Goal: Task Accomplishment & Management: Use online tool/utility

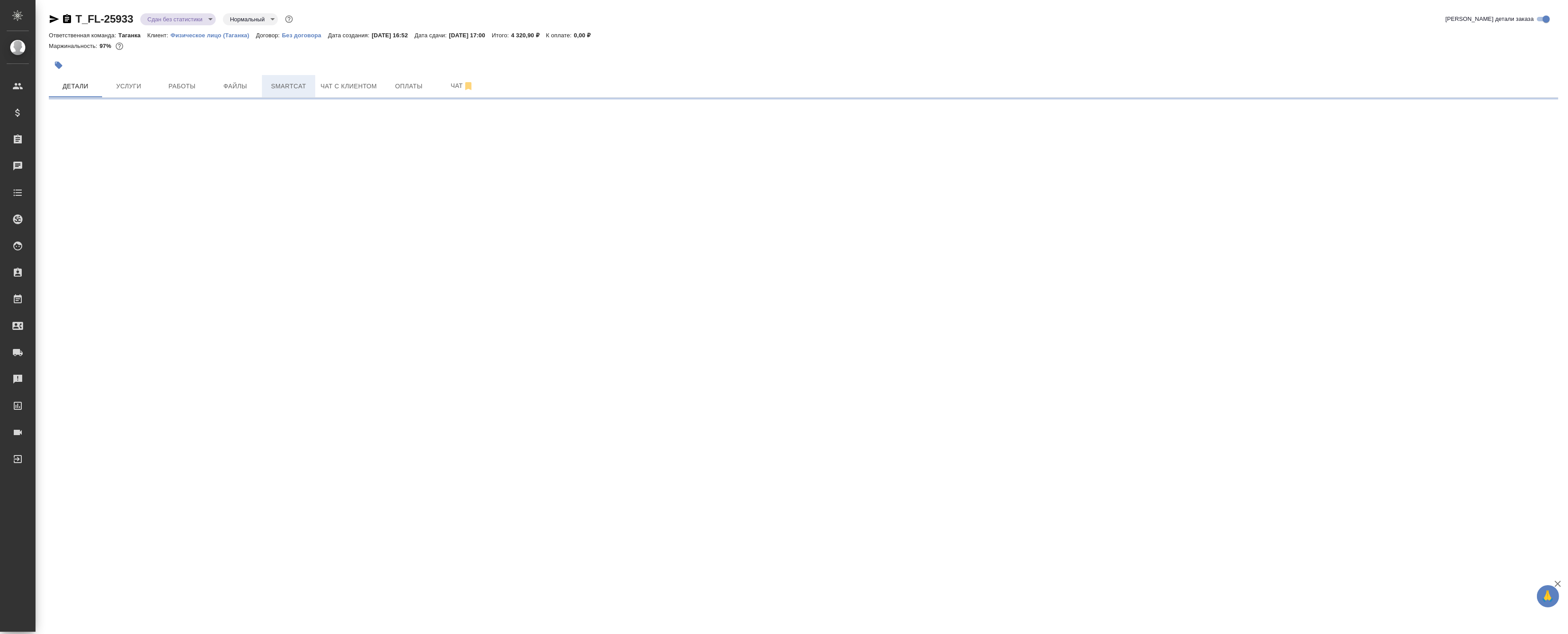
click at [289, 83] on span "Smartcat" at bounding box center [289, 86] width 43 height 11
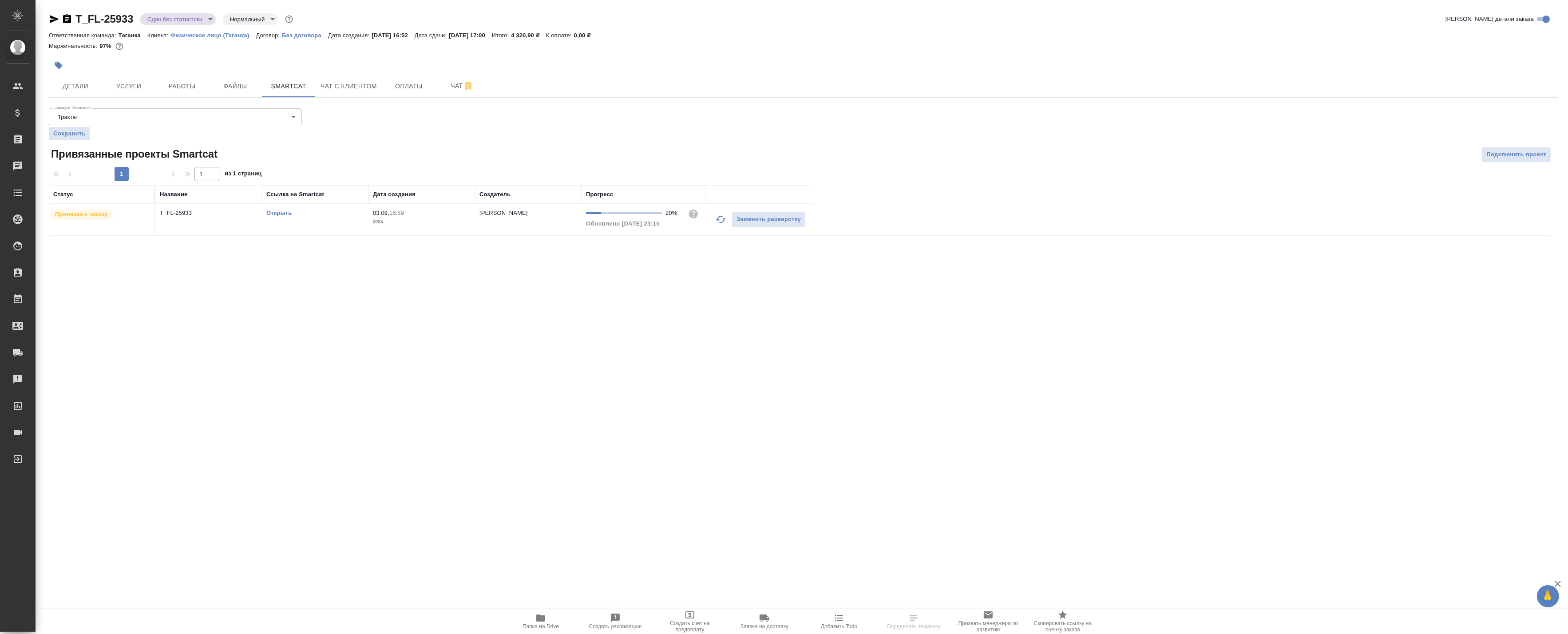
click at [223, 220] on td "T_FL-25933" at bounding box center [208, 219] width 107 height 31
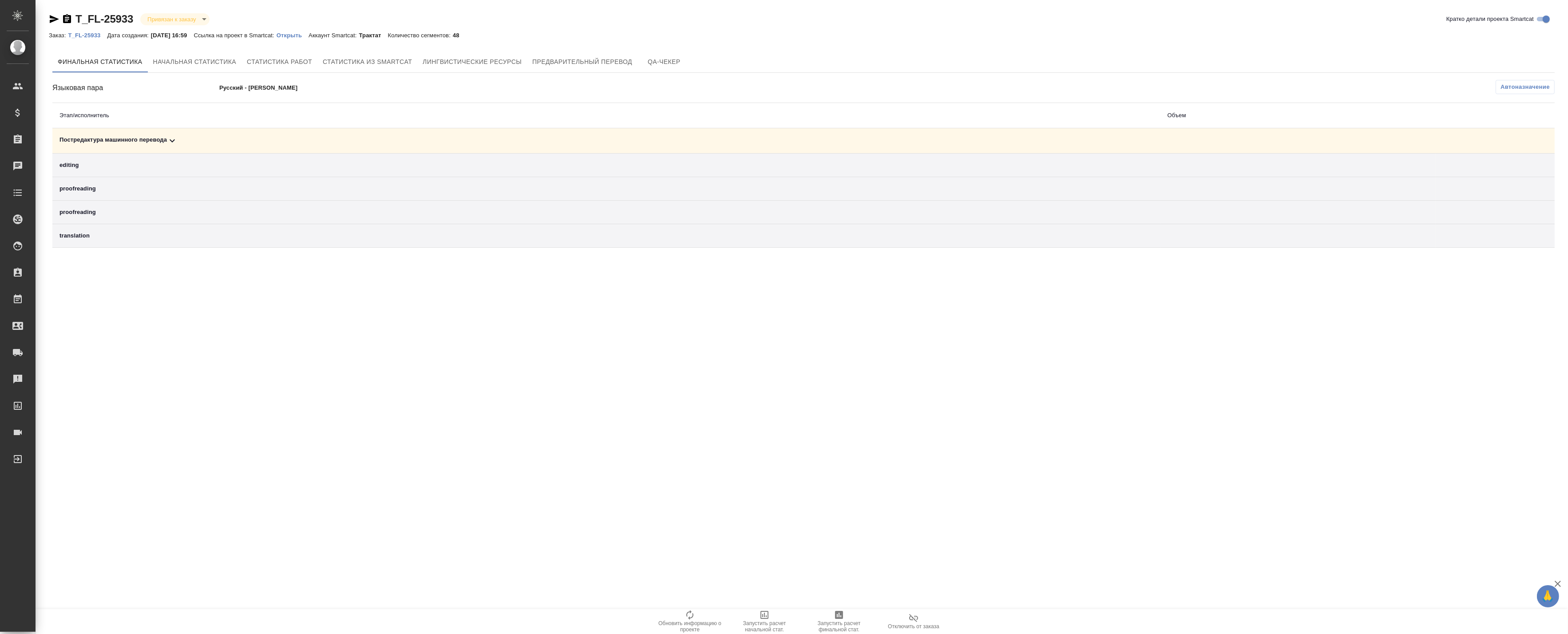
click at [852, 619] on span "Запустить расчет финальной стат." at bounding box center [839, 621] width 64 height 23
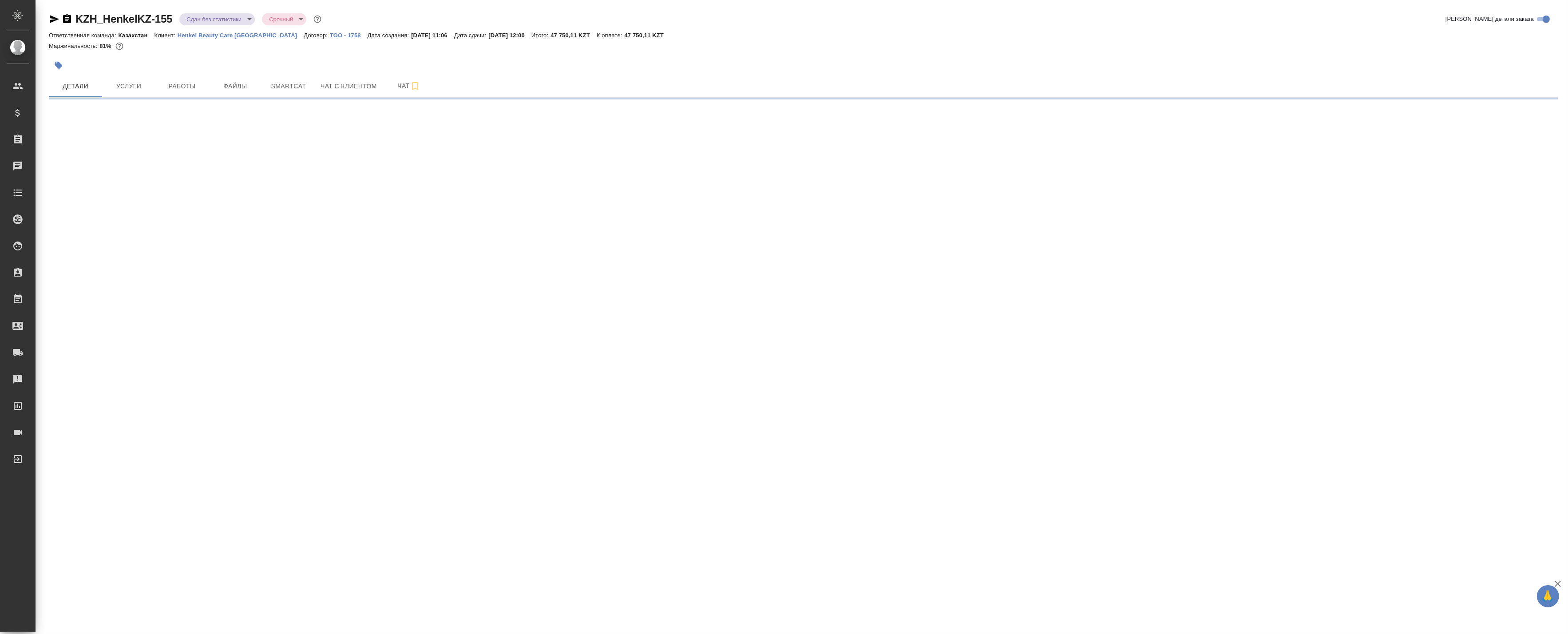
select select "RU"
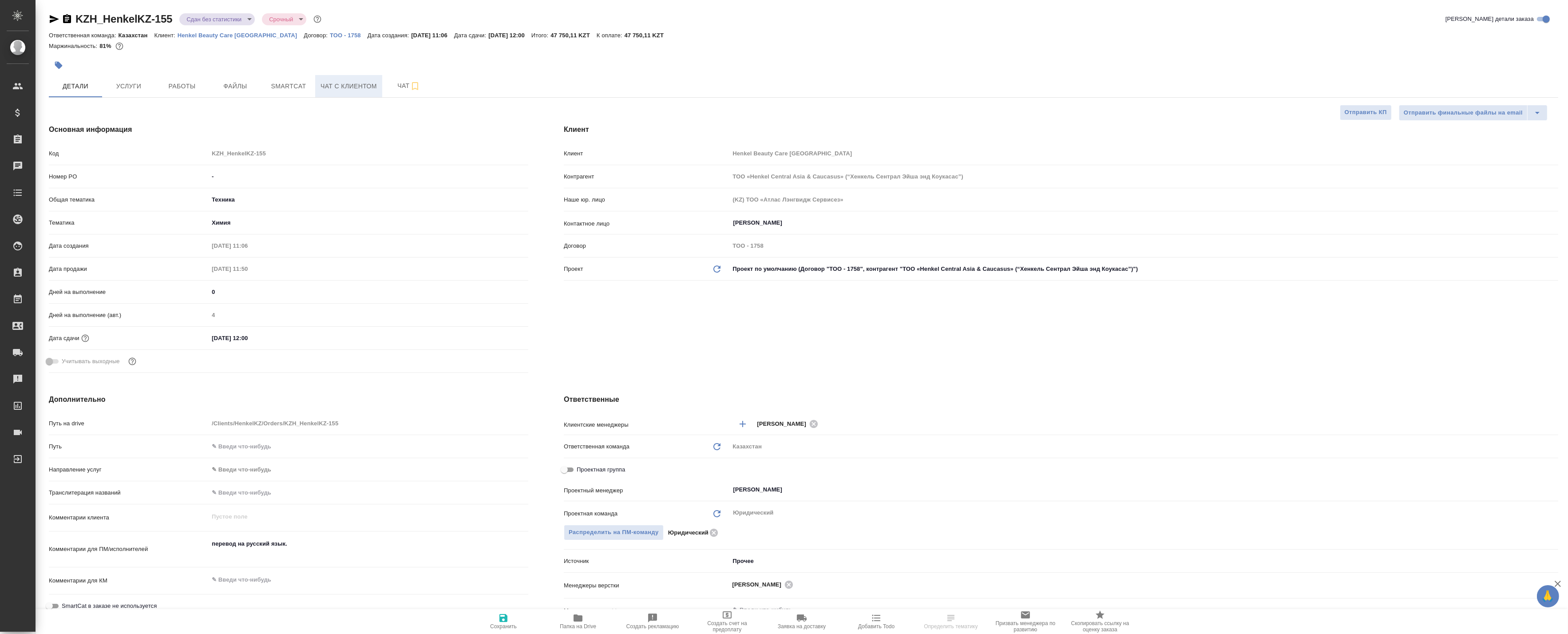
type textarea "x"
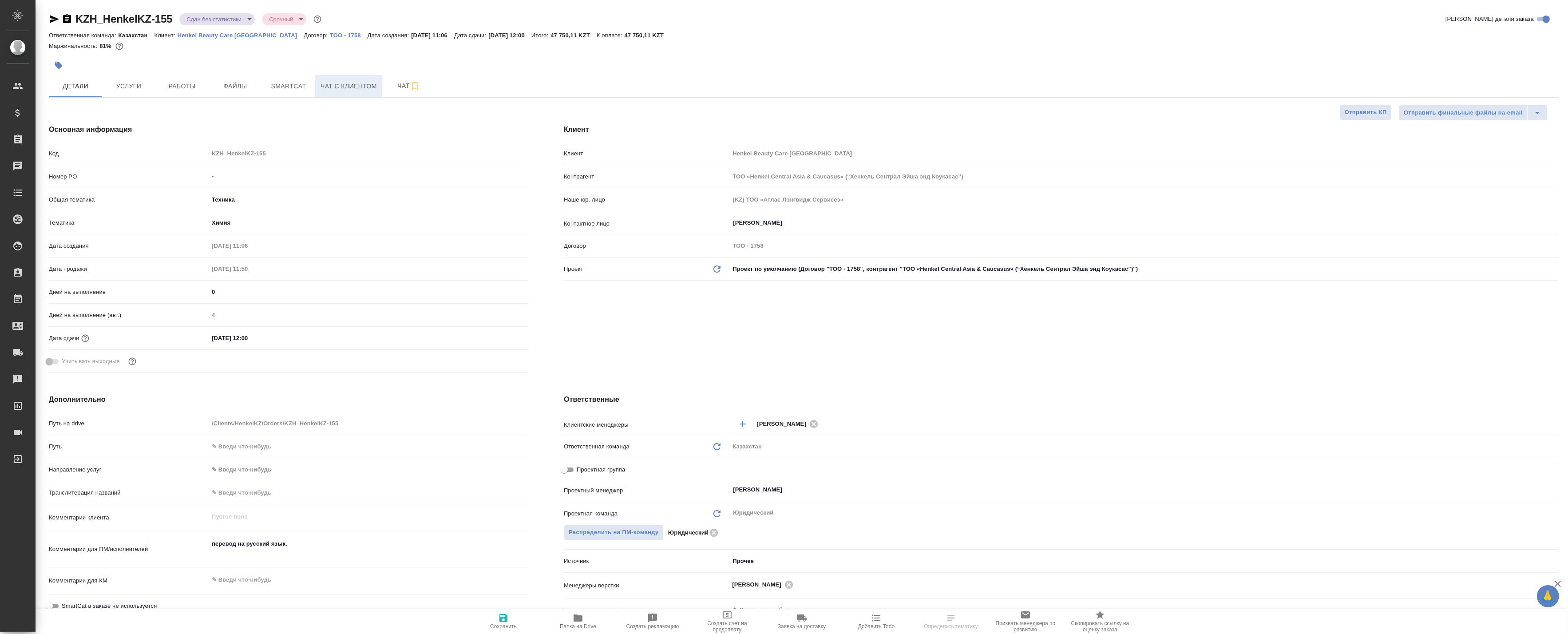
type textarea "x"
click at [271, 85] on span "Smartcat" at bounding box center [289, 86] width 43 height 11
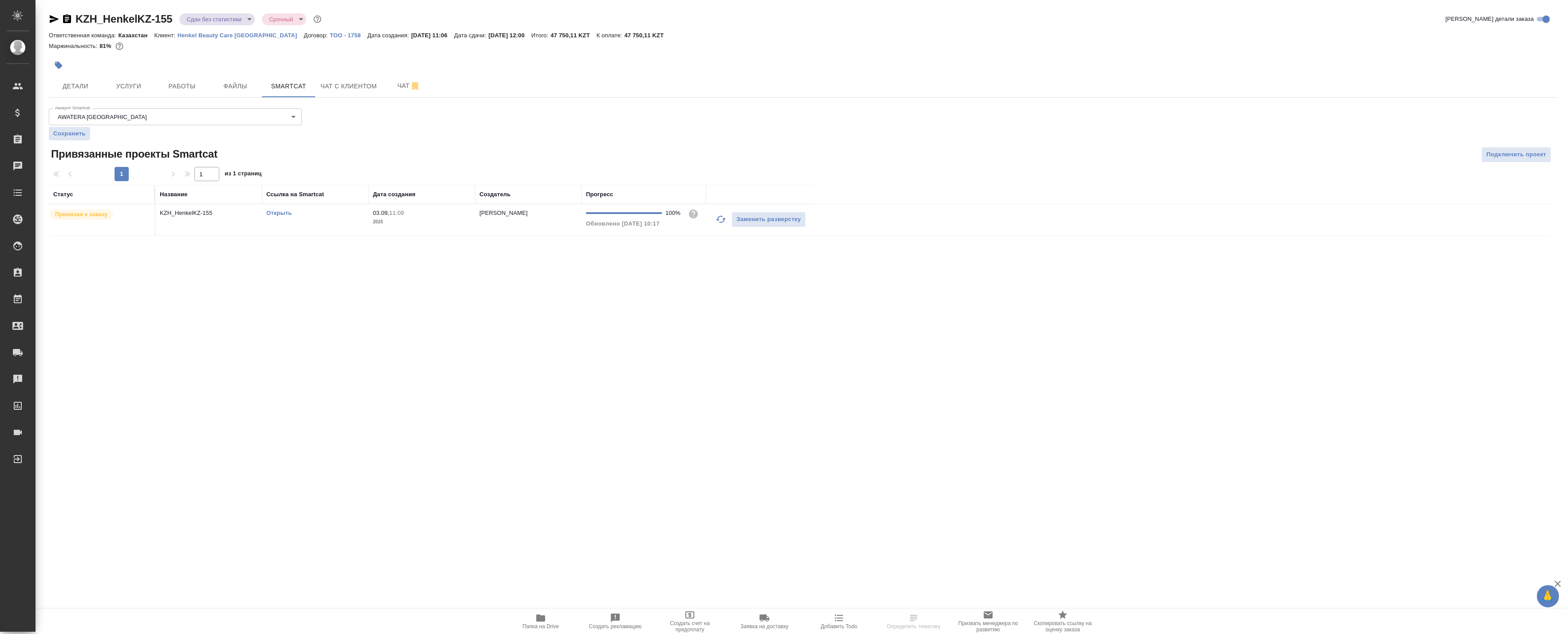
click at [166, 228] on td "KZH_HenkelKZ-155" at bounding box center [208, 219] width 107 height 31
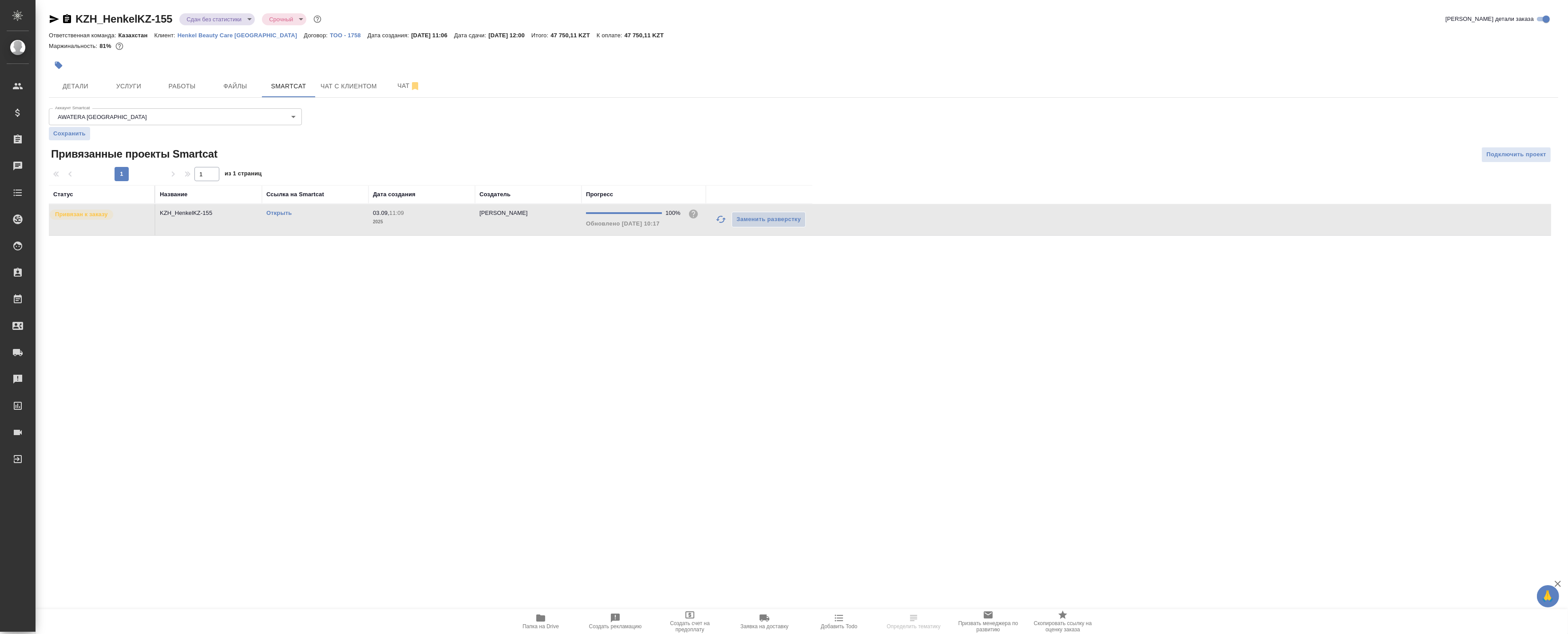
click at [166, 228] on td "KZH_HenkelKZ-155" at bounding box center [208, 219] width 107 height 31
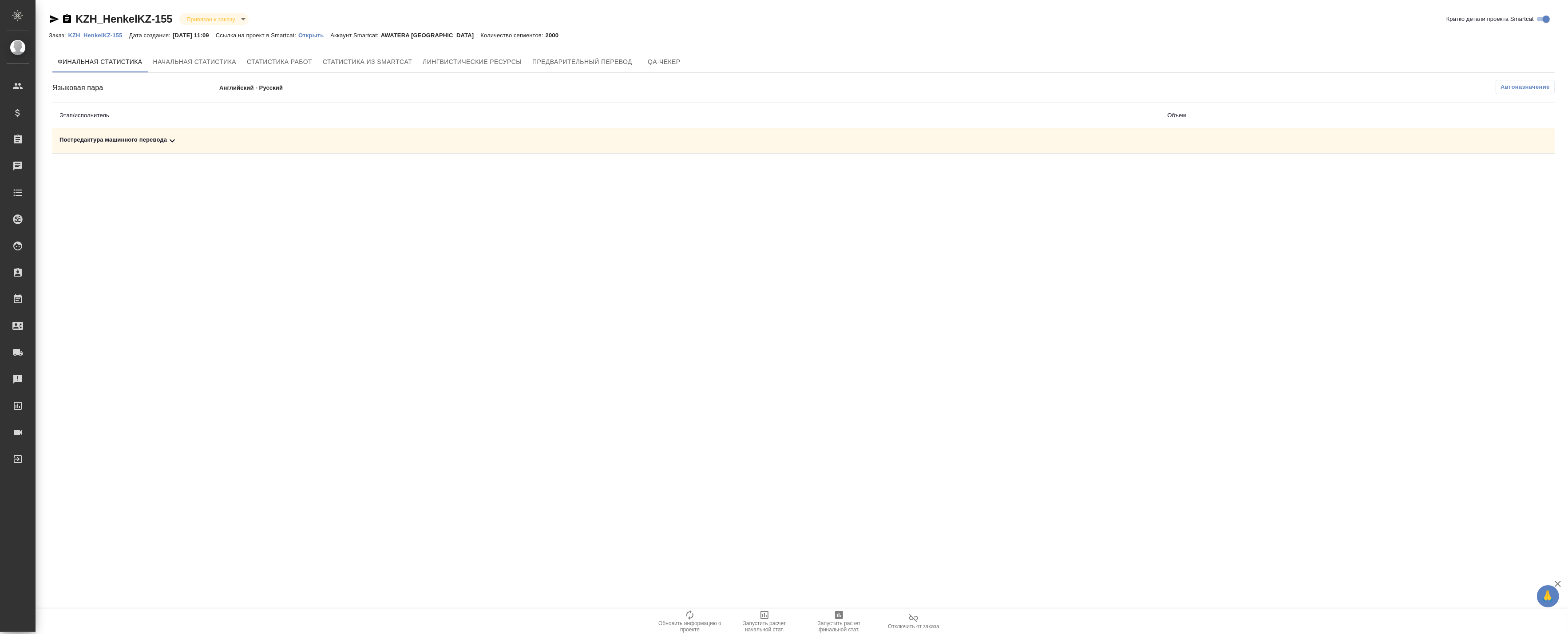
click at [534, 139] on div "Постредактура машинного перевода" at bounding box center [606, 141] width 1094 height 11
click at [840, 618] on icon "button" at bounding box center [839, 615] width 8 height 8
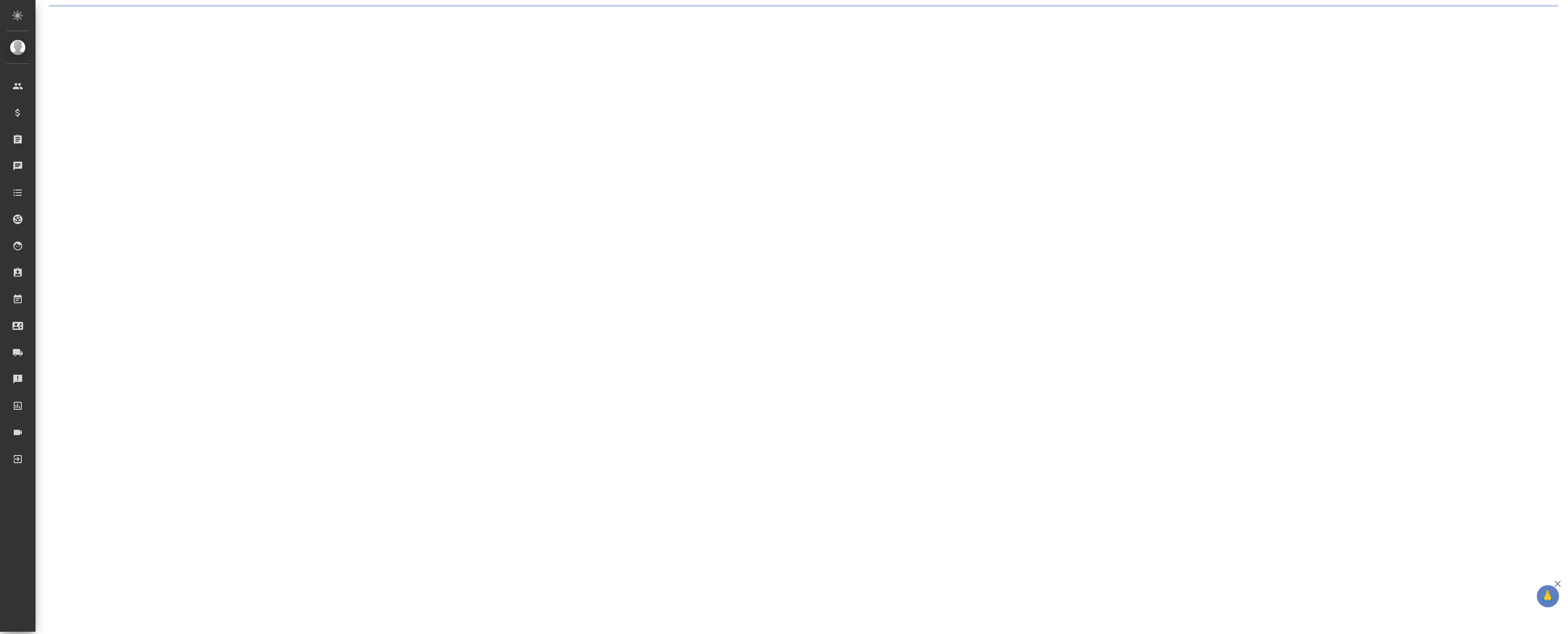
select select "RU"
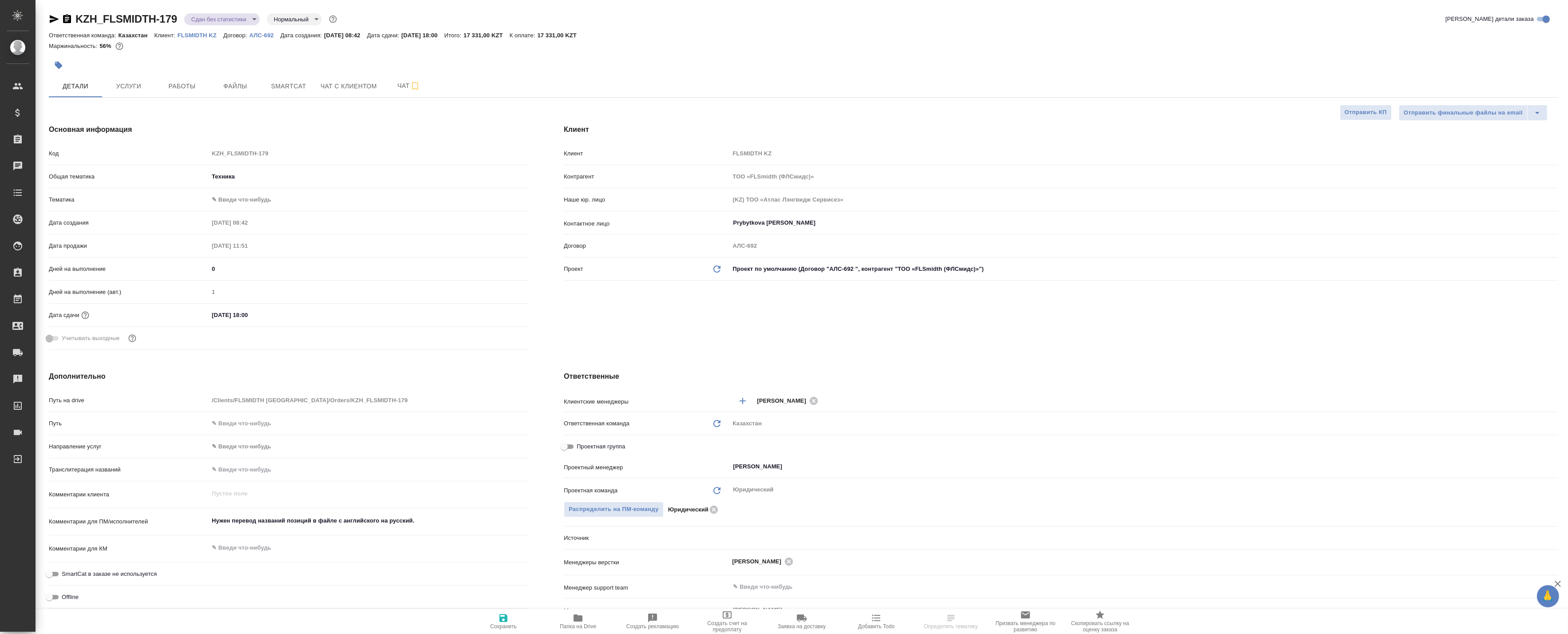
type textarea "x"
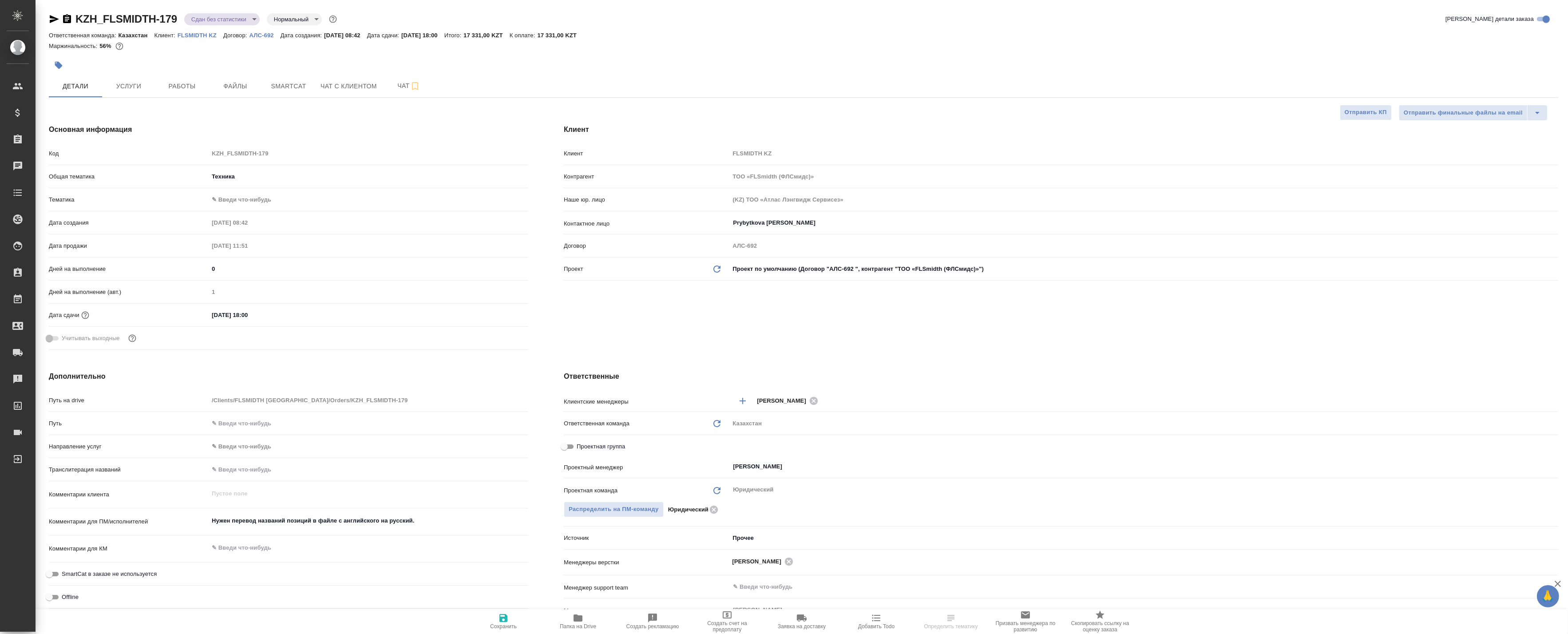
type textarea "x"
click at [271, 85] on span "Smartcat" at bounding box center [289, 86] width 43 height 11
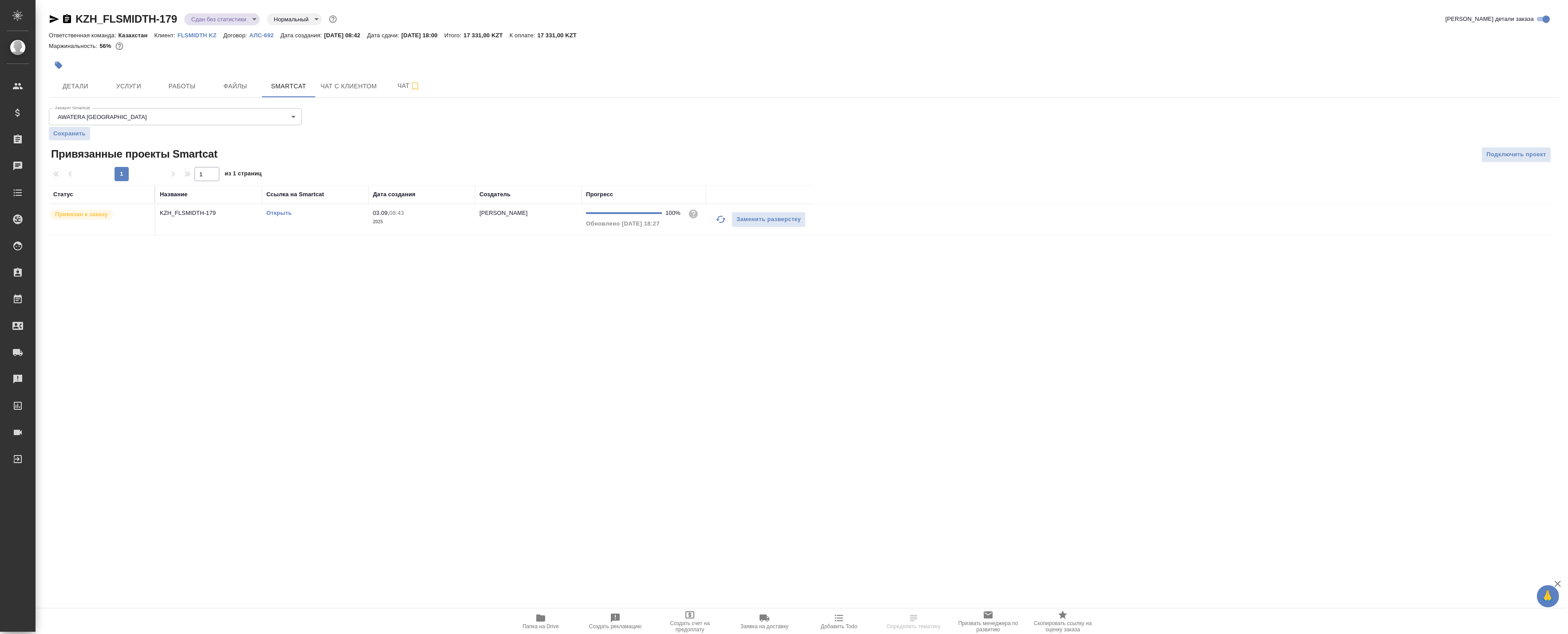
click at [232, 228] on td "KZH_FLSMIDTH-179" at bounding box center [208, 219] width 107 height 31
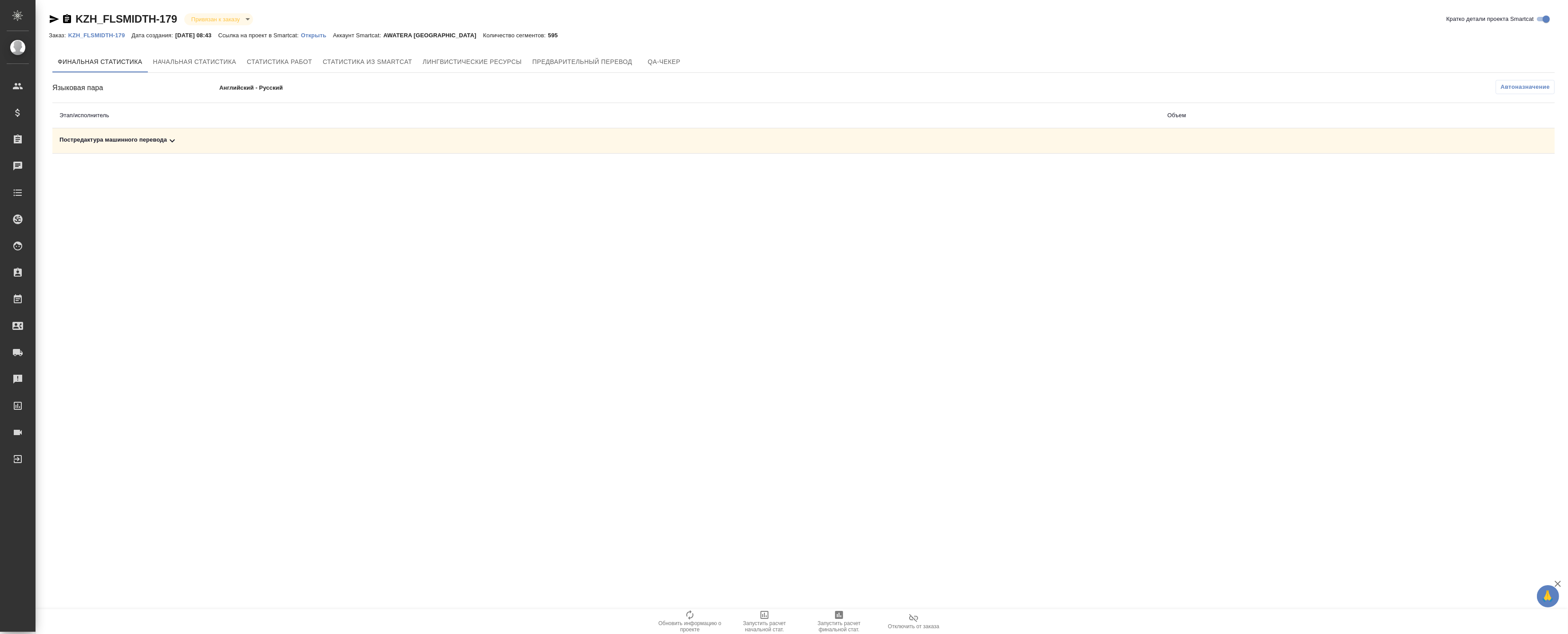
click at [388, 140] on div "Постредактура машинного перевода" at bounding box center [606, 141] width 1094 height 11
click at [828, 619] on span "Запустить расчет финальной стат." at bounding box center [839, 621] width 64 height 23
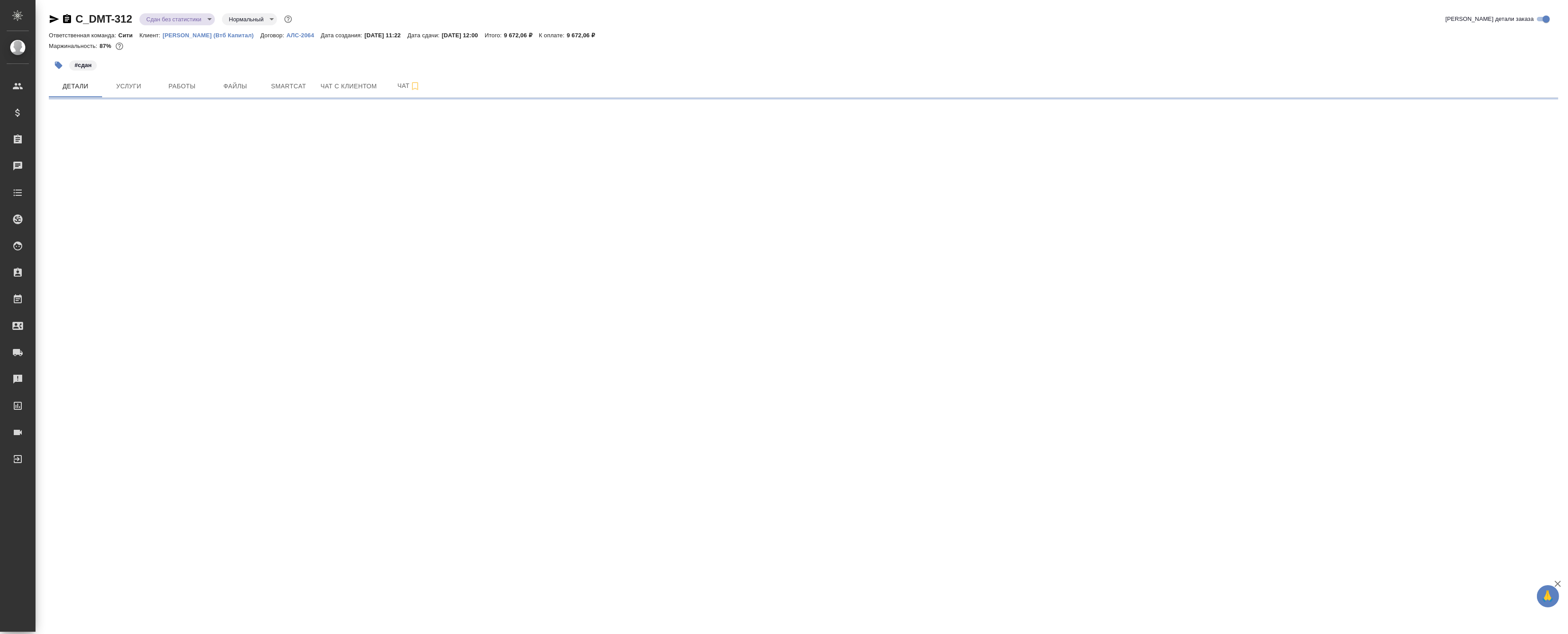
select select "RU"
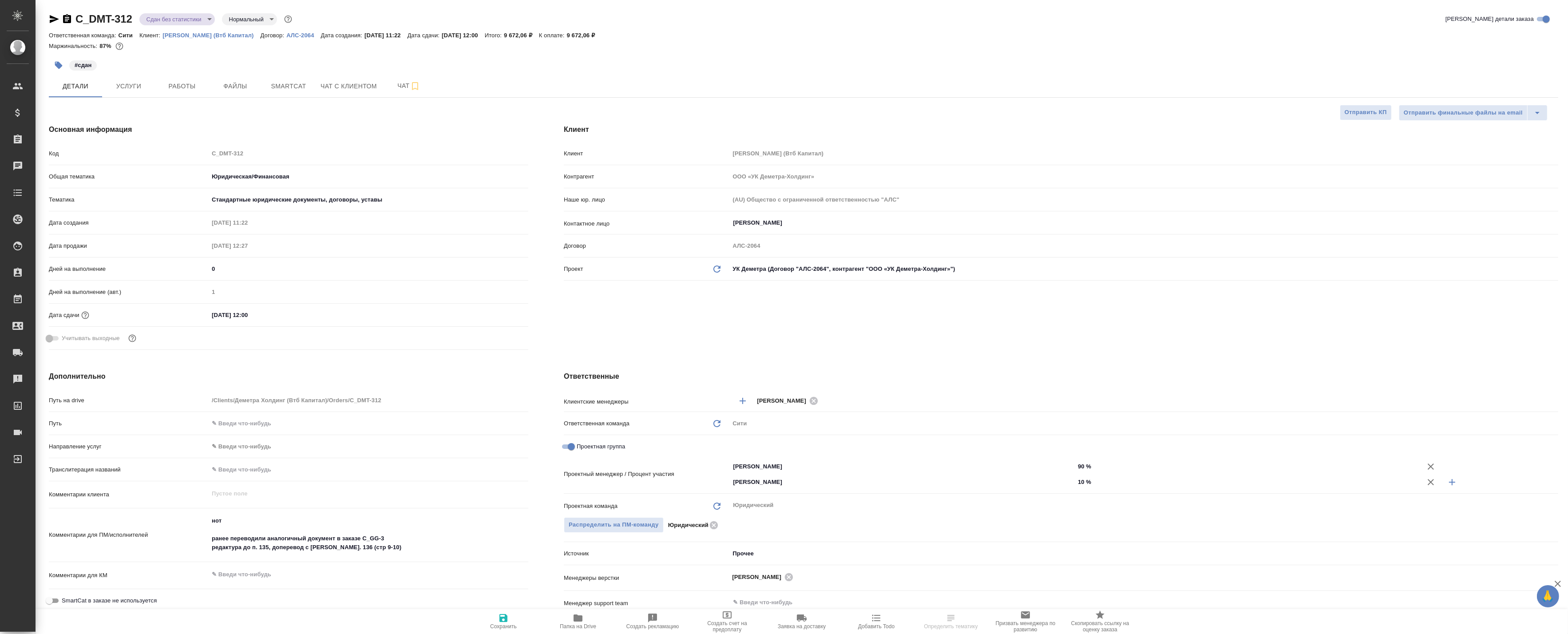
type textarea "x"
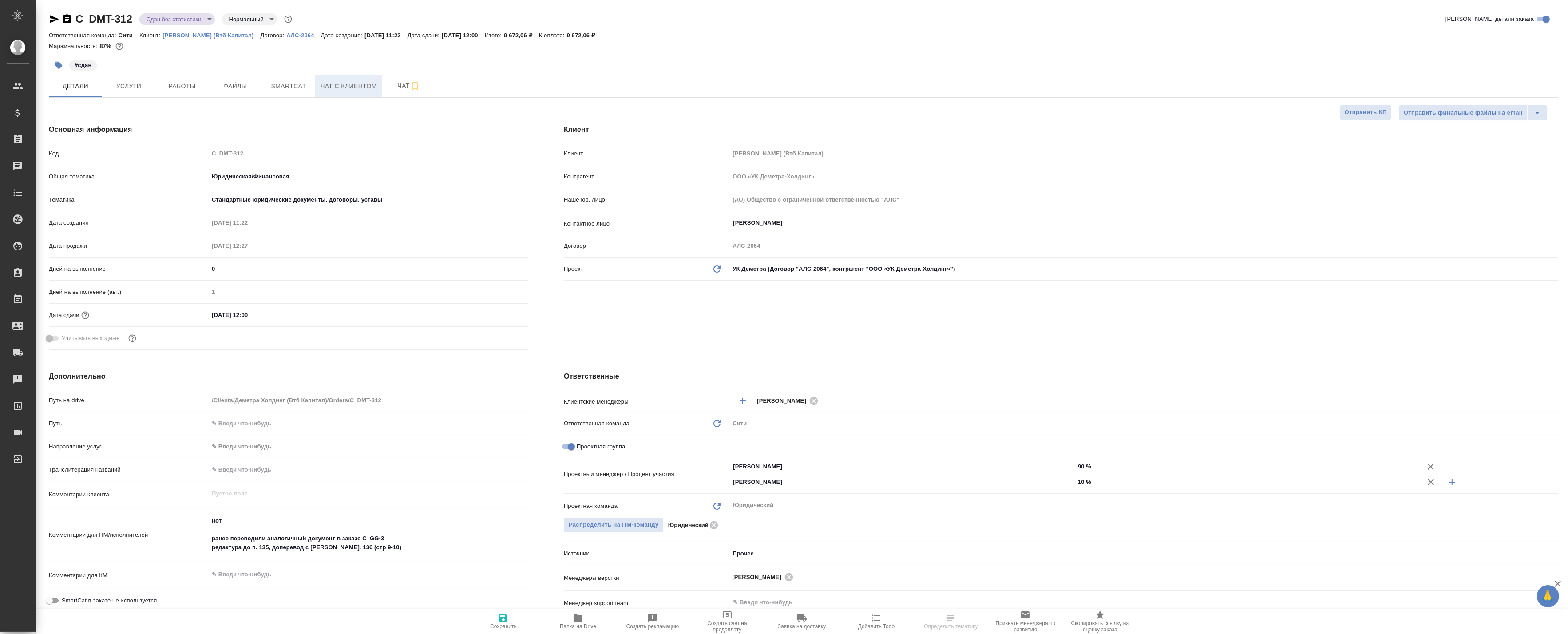
type textarea "x"
drag, startPoint x: 355, startPoint y: 81, endPoint x: 296, endPoint y: 80, distance: 59.0
click at [296, 80] on div "Детали Услуги Работы Файлы Smartcat Чат с клиентом Чат" at bounding box center [803, 86] width 1510 height 22
click at [296, 81] on span "Smartcat" at bounding box center [289, 86] width 43 height 11
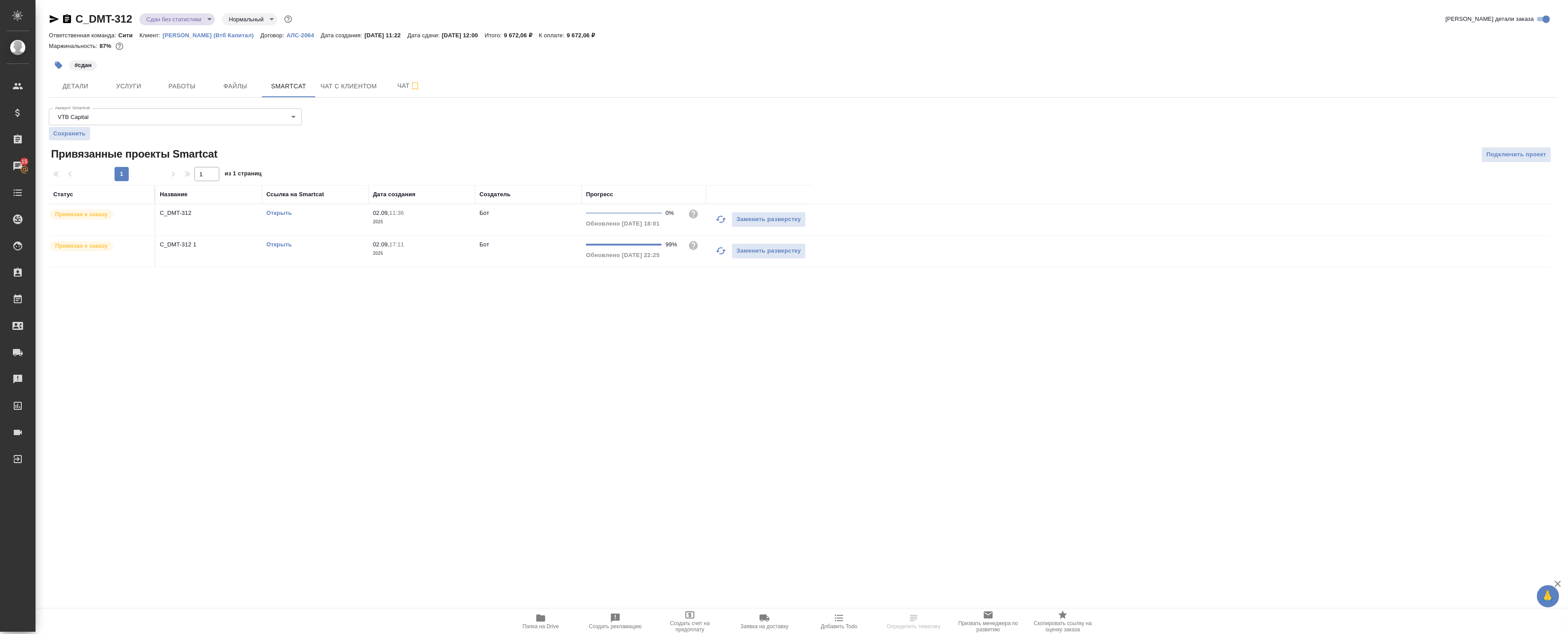
click at [237, 250] on td "C_DMT-312 1" at bounding box center [208, 251] width 107 height 31
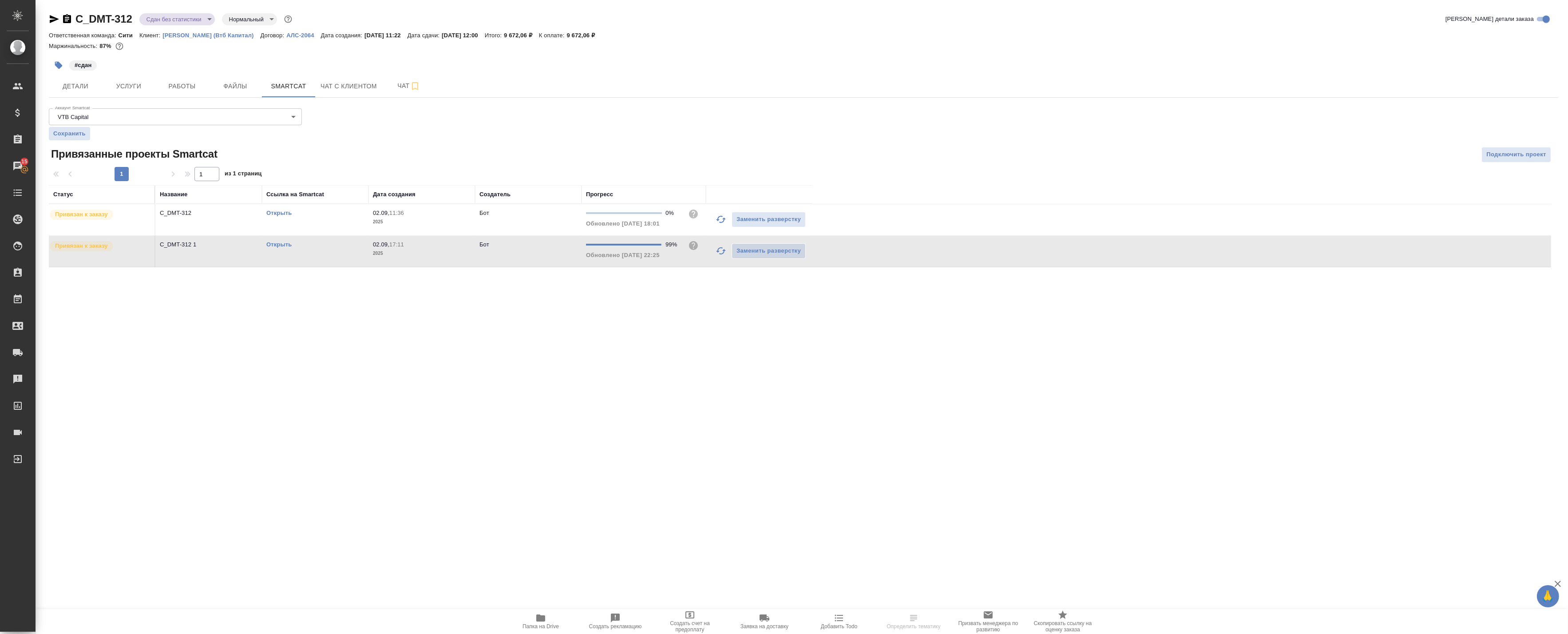
click at [237, 250] on td "C_DMT-312 1" at bounding box center [208, 251] width 107 height 31
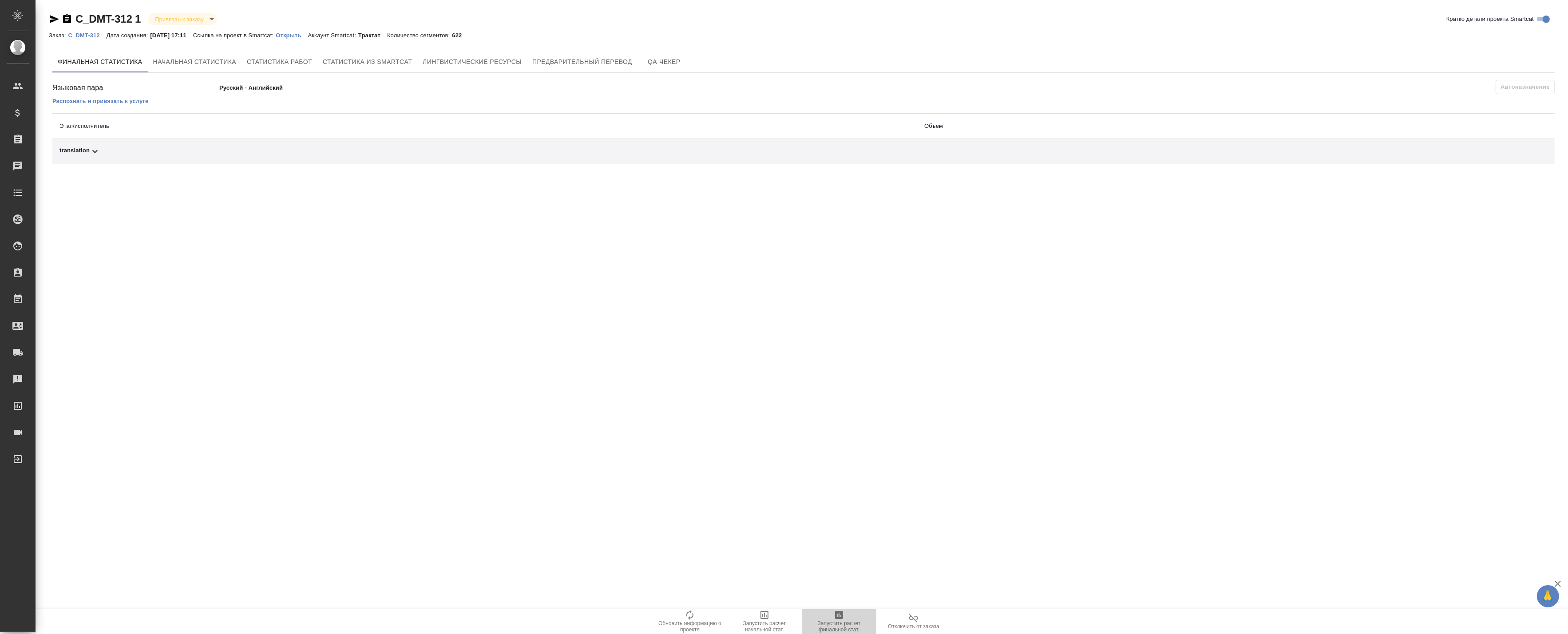
click at [844, 619] on span "Запустить расчет финальной стат." at bounding box center [839, 621] width 64 height 23
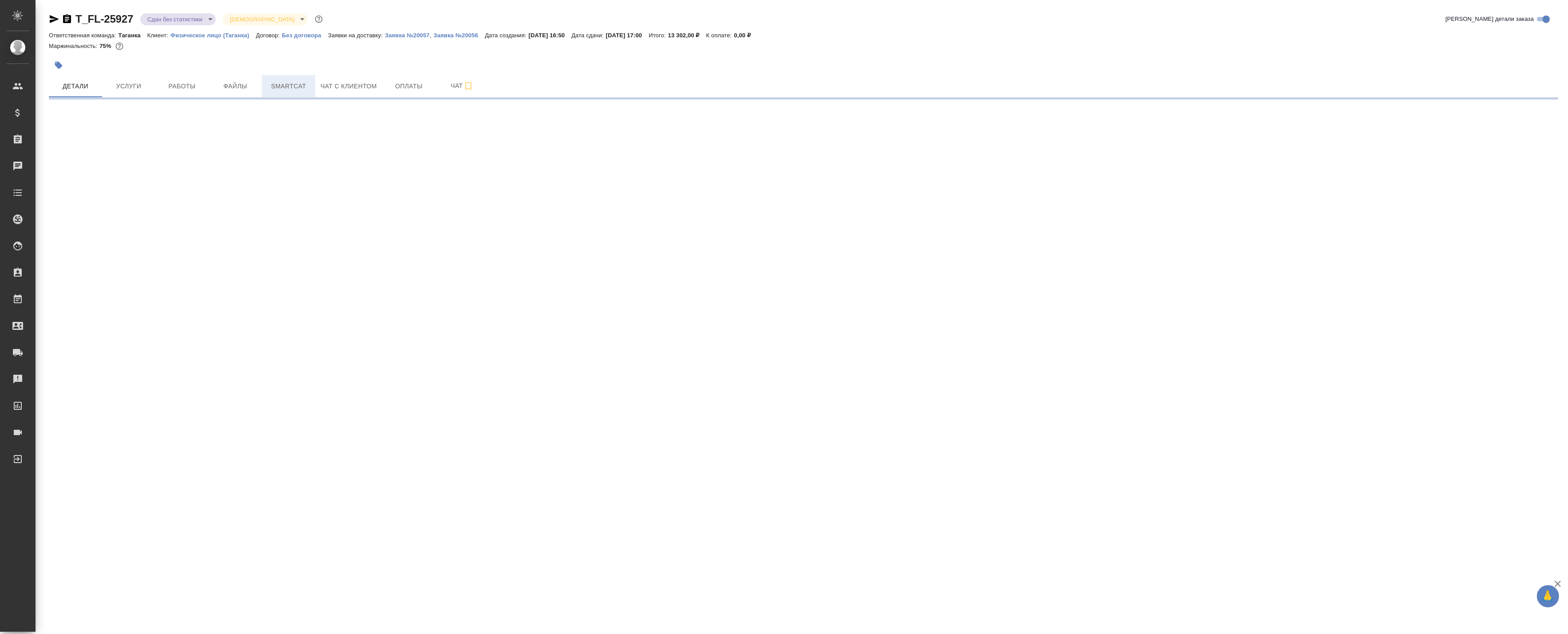
click at [281, 85] on span "Smartcat" at bounding box center [289, 86] width 43 height 11
click at [295, 91] on span "Smartcat" at bounding box center [289, 86] width 43 height 11
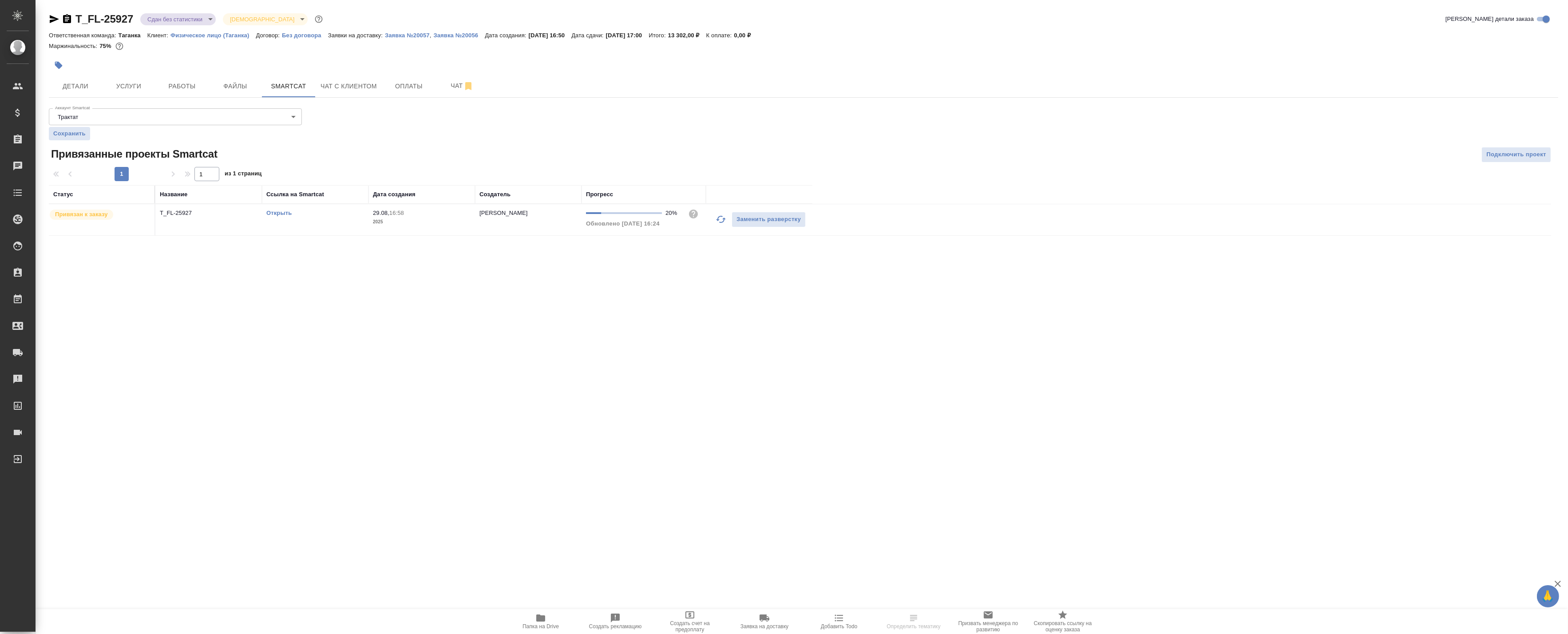
click at [220, 229] on td "T_FL-25927" at bounding box center [208, 219] width 107 height 31
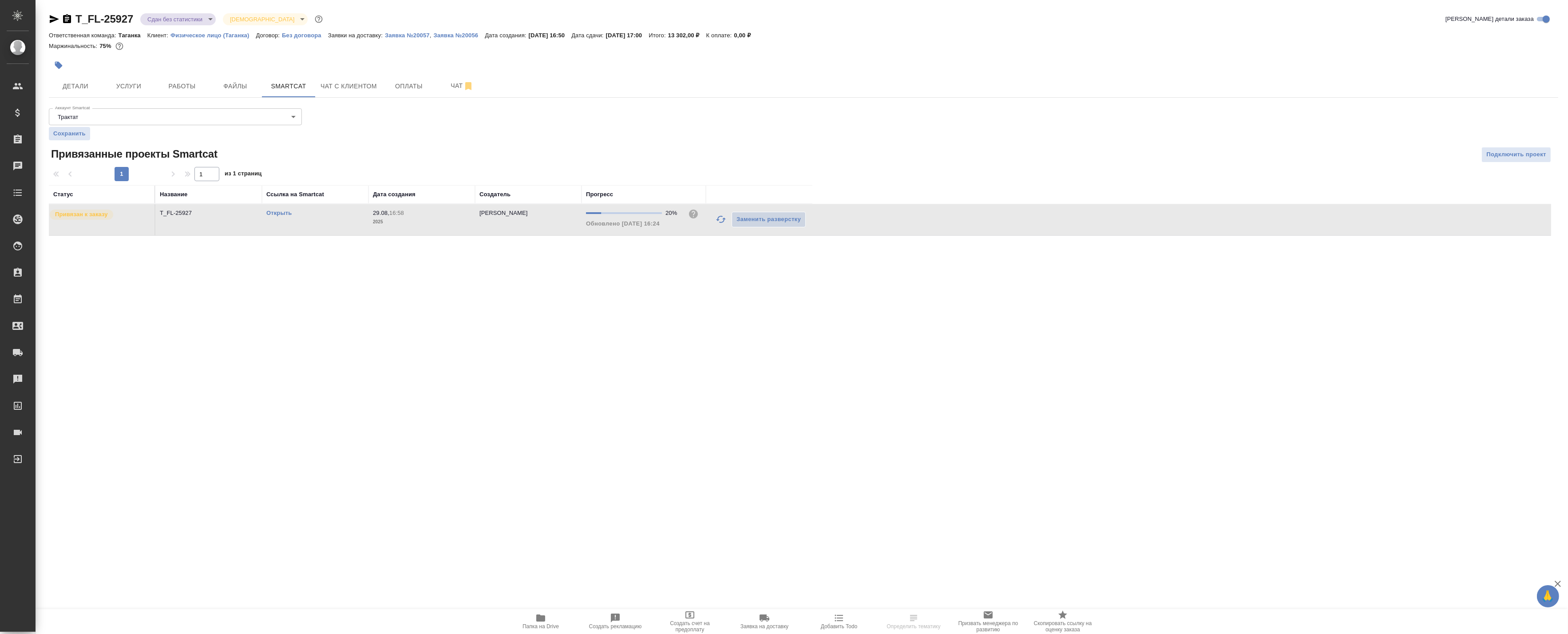
click at [220, 229] on td "T_FL-25927" at bounding box center [208, 219] width 107 height 31
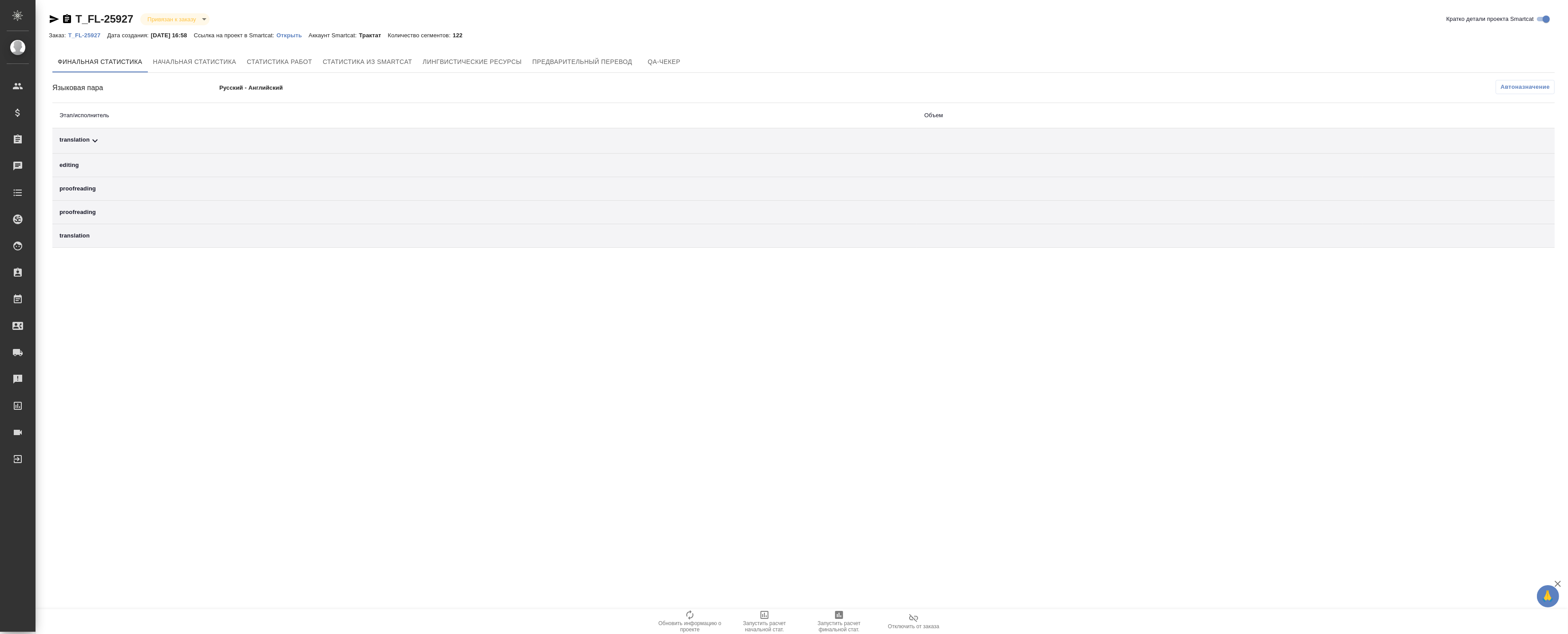
click at [841, 626] on span "Запустить расчет финальной стат." at bounding box center [839, 627] width 64 height 12
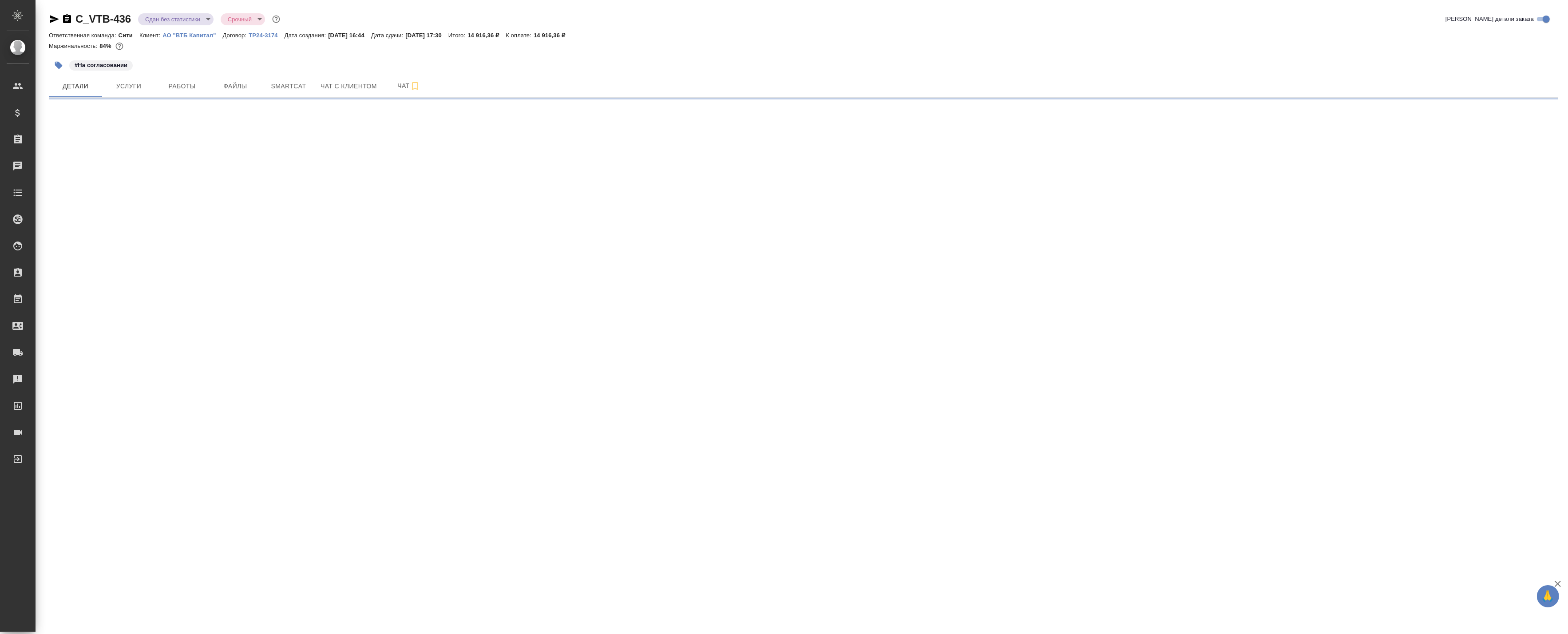
select select "RU"
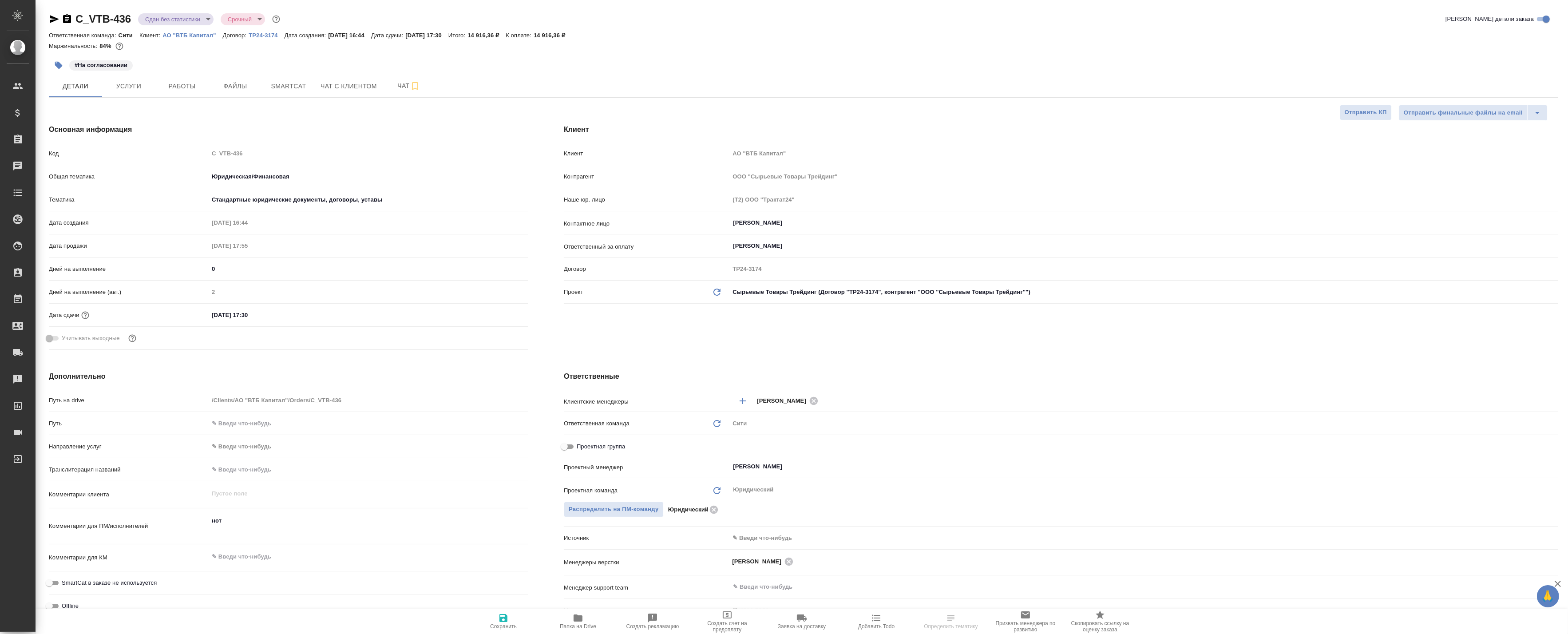
type textarea "x"
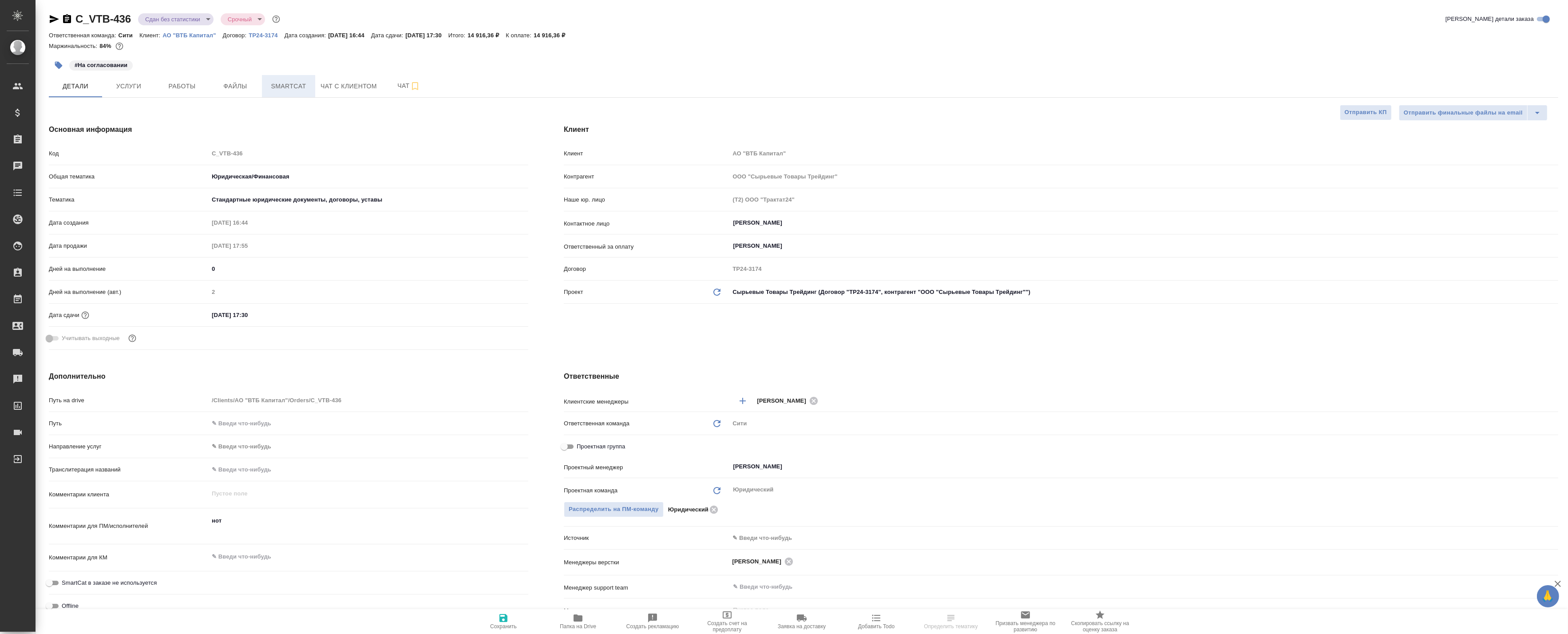
type textarea "x"
click at [291, 86] on span "Smartcat" at bounding box center [289, 86] width 43 height 11
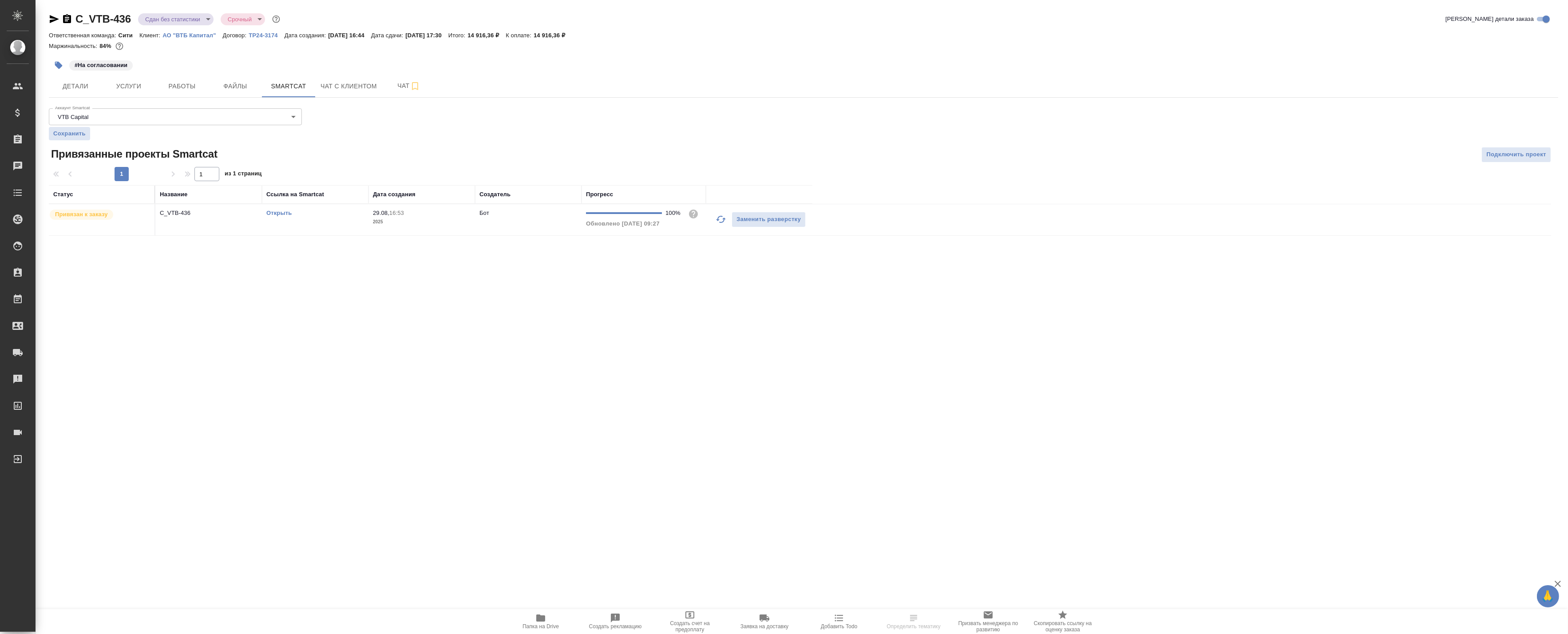
click at [209, 219] on td "C_VTB-436" at bounding box center [208, 219] width 107 height 31
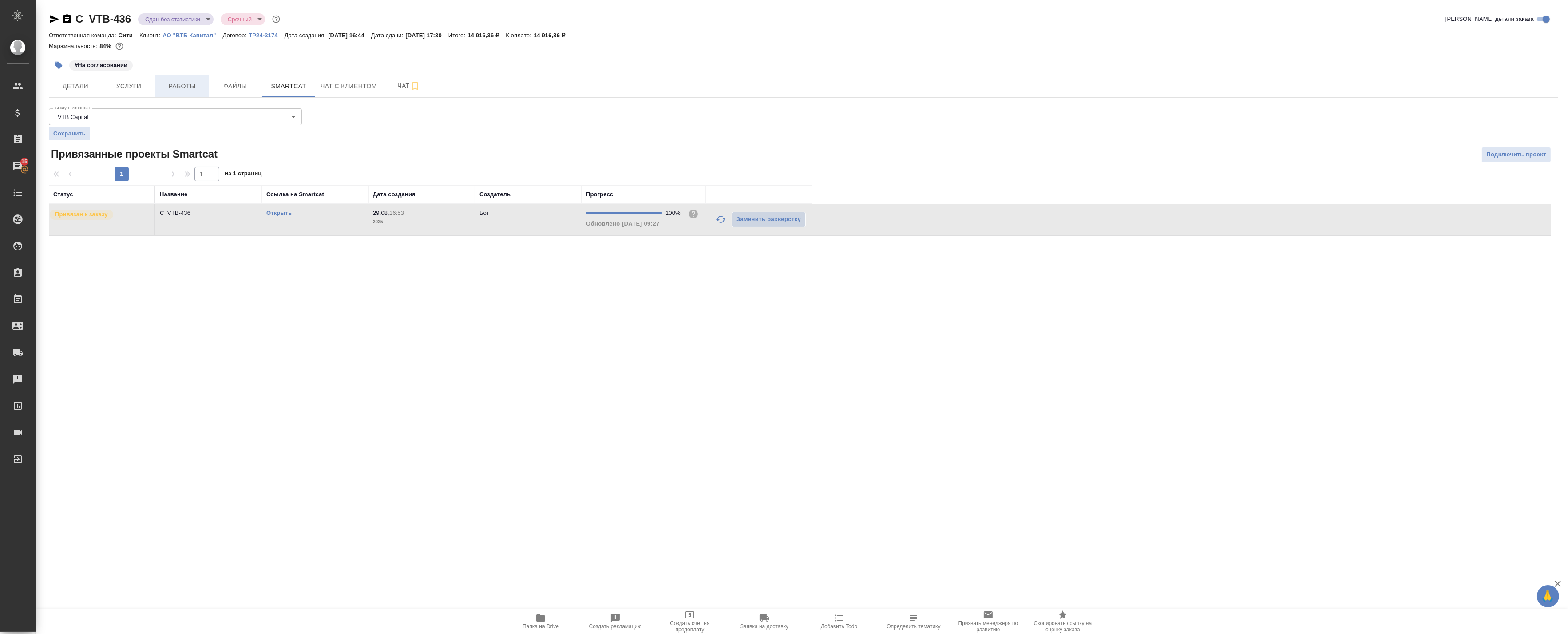
click at [165, 91] on span "Работы" at bounding box center [182, 86] width 43 height 11
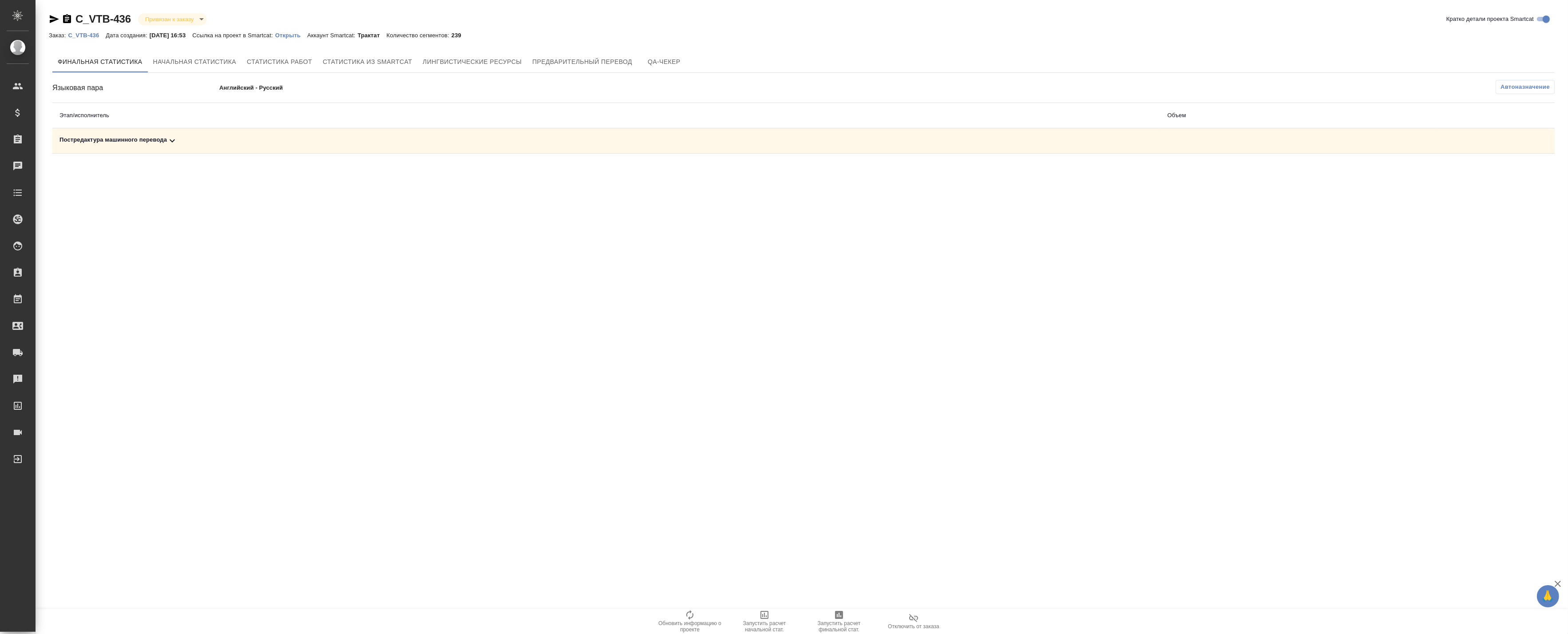
click at [198, 134] on td "Постредактура машинного перевода" at bounding box center [606, 141] width 1108 height 26
click at [195, 142] on div "Постредактура машинного перевода" at bounding box center [606, 141] width 1094 height 11
click at [234, 89] on p "Английский - Русский" at bounding box center [386, 88] width 334 height 9
click at [262, 85] on p "Английский - Русский" at bounding box center [386, 88] width 334 height 9
click at [842, 619] on icon "button" at bounding box center [839, 615] width 11 height 11
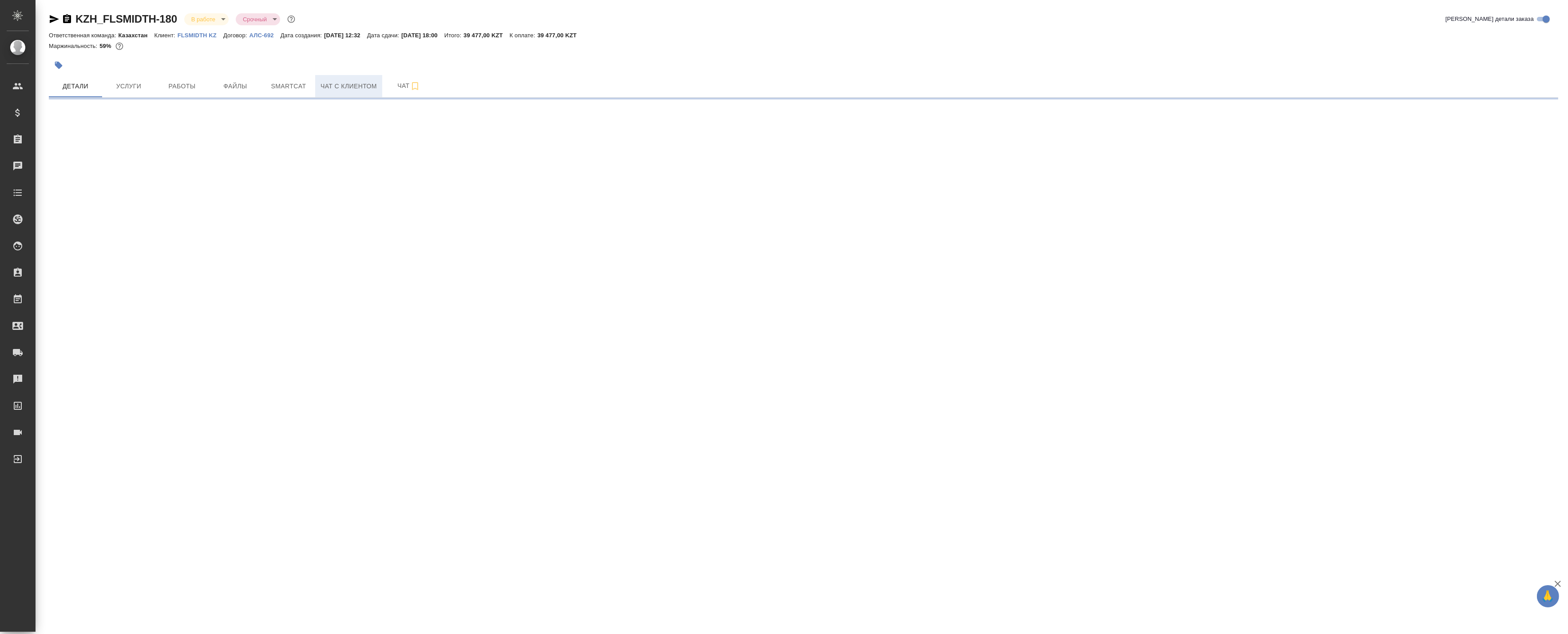
select select "RU"
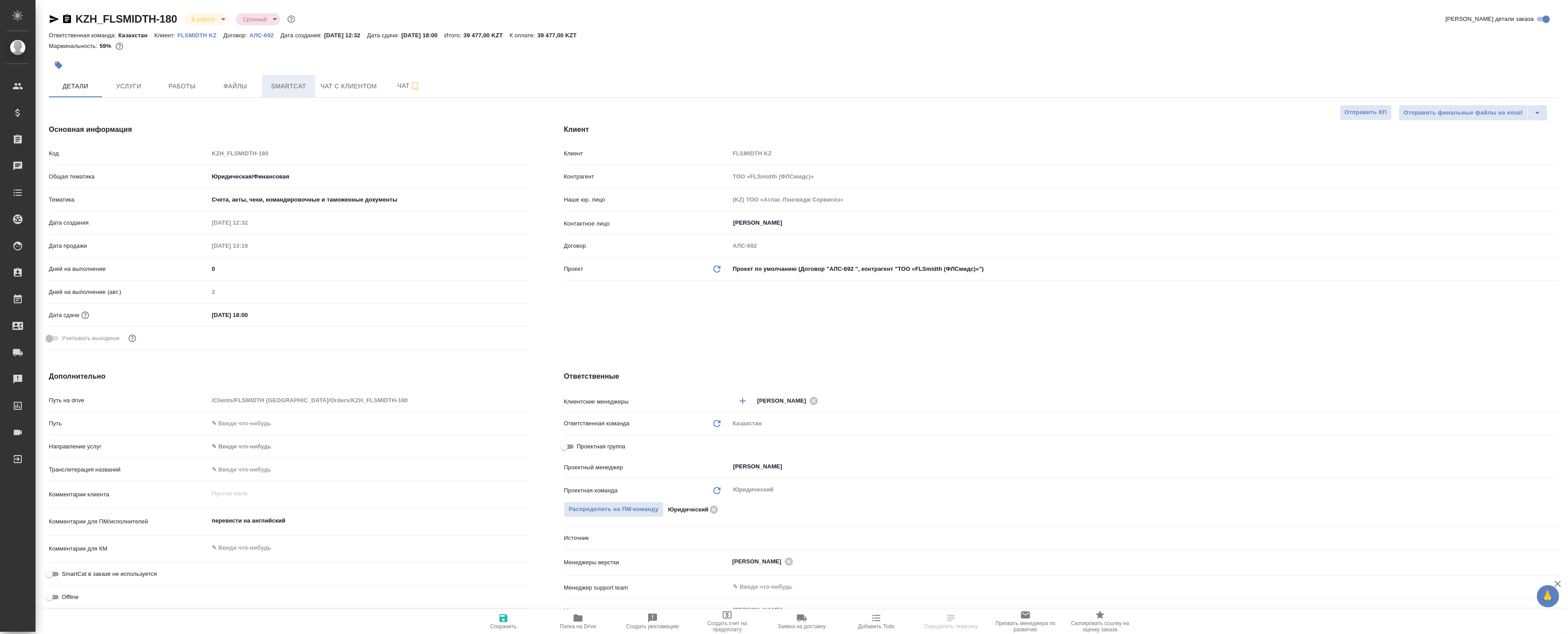
type textarea "x"
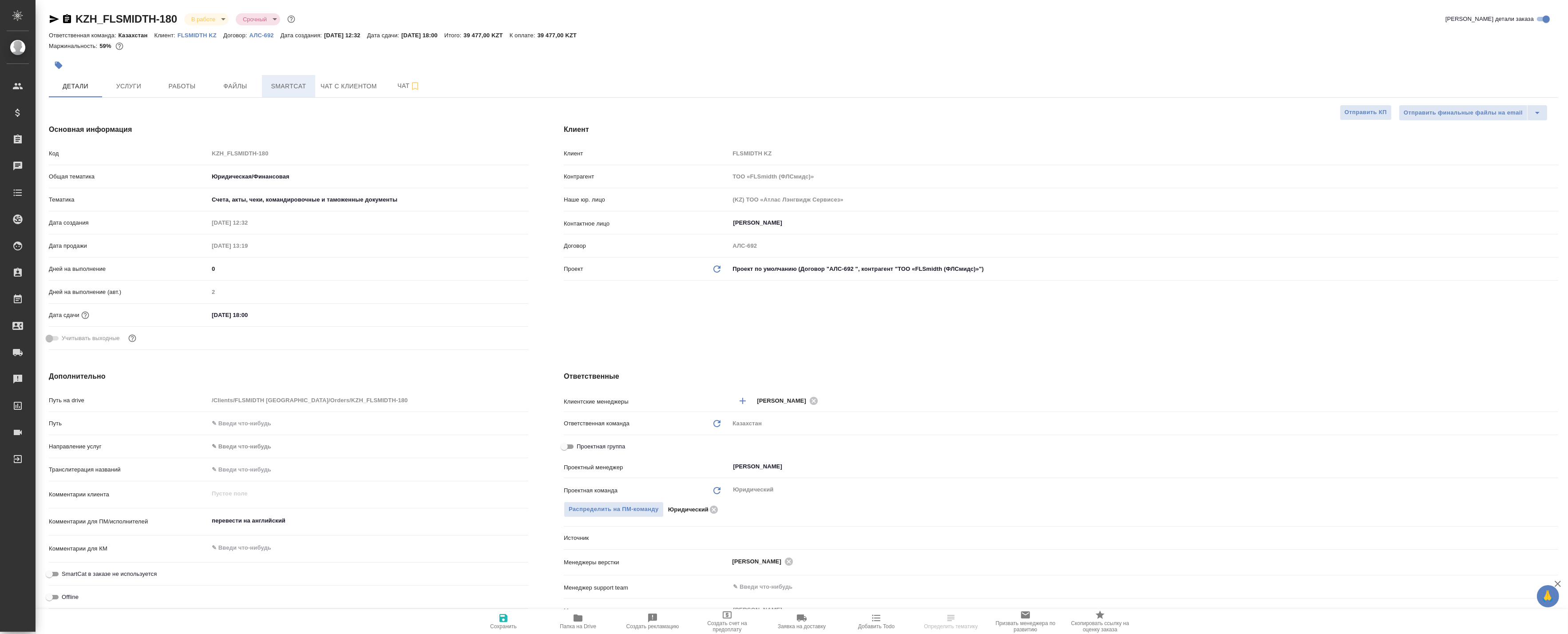
type textarea "x"
click at [290, 83] on span "Smartcat" at bounding box center [289, 86] width 43 height 11
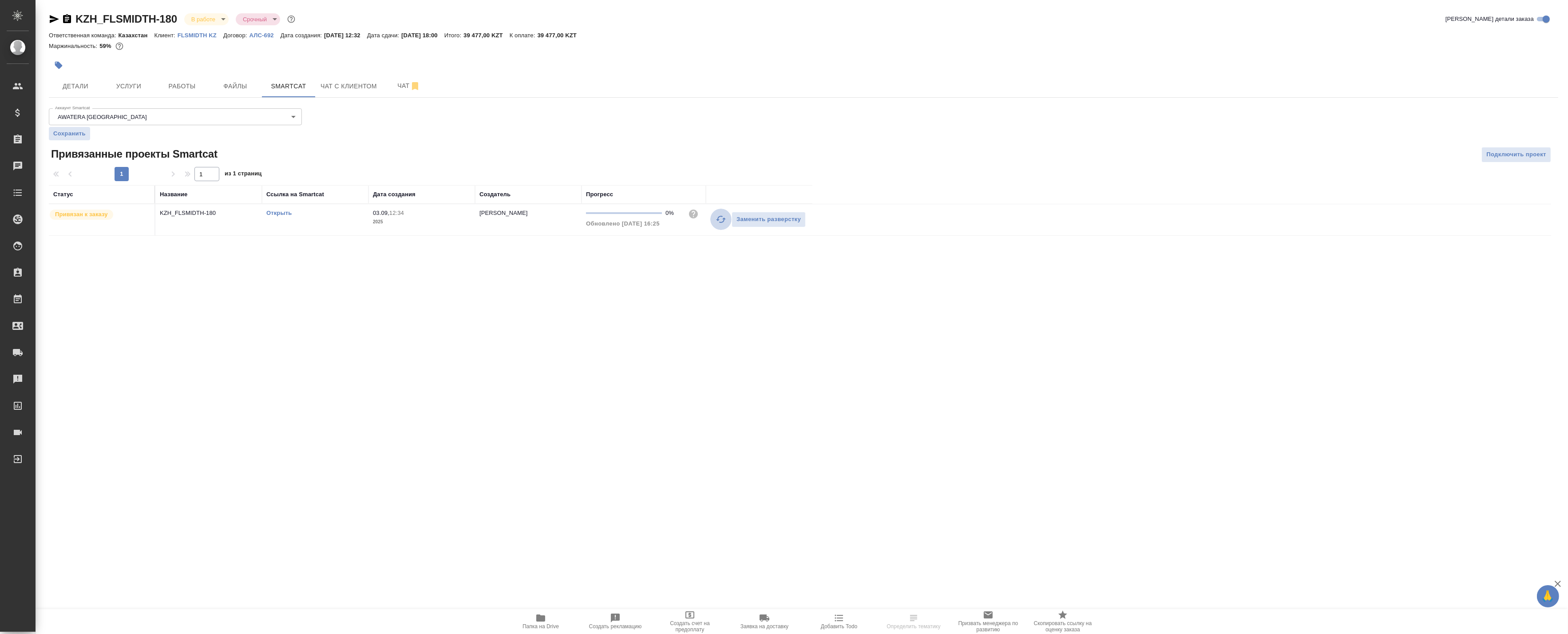
click at [717, 220] on icon "button" at bounding box center [721, 219] width 10 height 7
